Goal: Entertainment & Leisure: Consume media (video, audio)

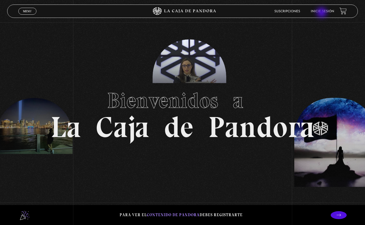
click at [323, 13] on link "Inicie sesión" at bounding box center [322, 11] width 23 height 3
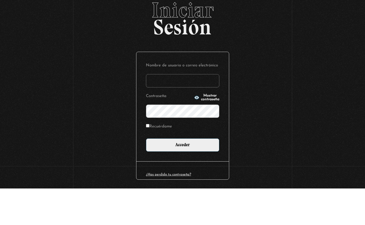
type input "[EMAIL_ADDRESS][DOMAIN_NAME]"
click at [183, 175] on input "Acceder" at bounding box center [182, 181] width 73 height 13
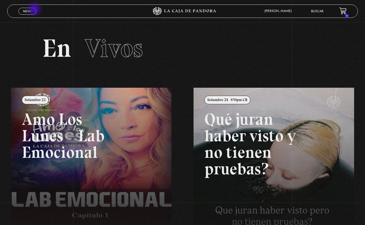
click at [29, 9] on link "Menu Cerrar" at bounding box center [27, 11] width 18 height 7
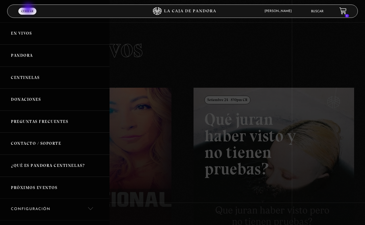
click at [50, 82] on link "Centinelas" at bounding box center [55, 78] width 110 height 22
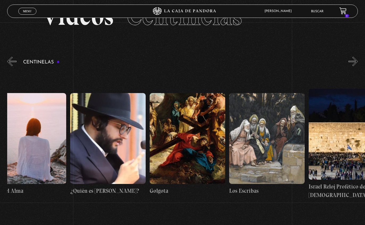
scroll to position [0, 8716]
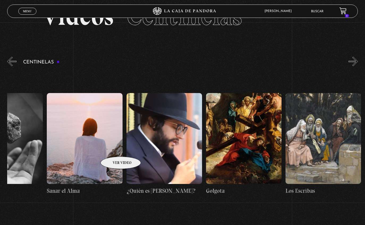
click at [114, 149] on figure at bounding box center [85, 138] width 76 height 91
